Goal: Browse casually: Explore the website without a specific task or goal

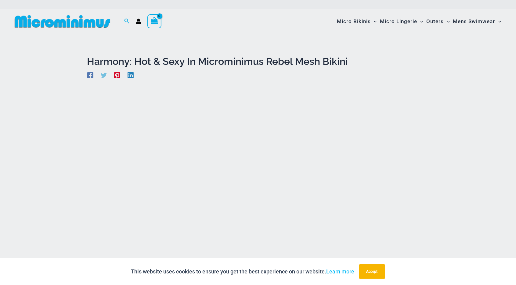
click at [405, 235] on div "“The Hottest Styles You’ve Never Seen” Exclusive Looks. Private Drops. Only Our…" at bounding box center [258, 142] width 516 height 285
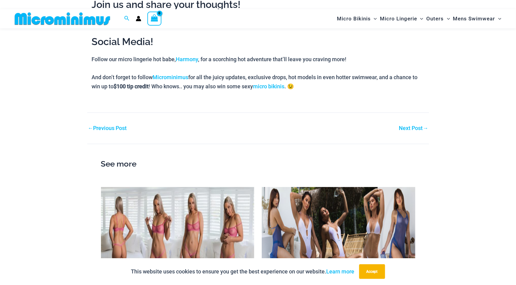
scroll to position [775, 0]
click at [235, 247] on img at bounding box center [177, 230] width 153 height 86
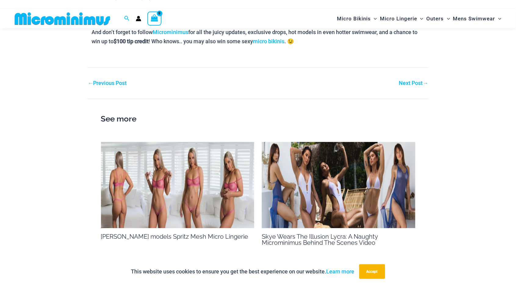
scroll to position [831, 0]
